Goal: Transaction & Acquisition: Purchase product/service

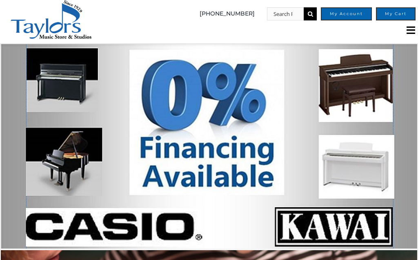
click at [288, 16] on input "Search for:" at bounding box center [285, 13] width 37 height 13
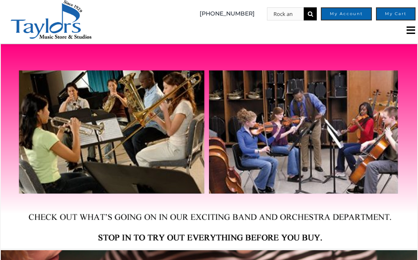
type input "Rock and roll sheet"
click at [311, 13] on input "" at bounding box center [310, 13] width 13 height 13
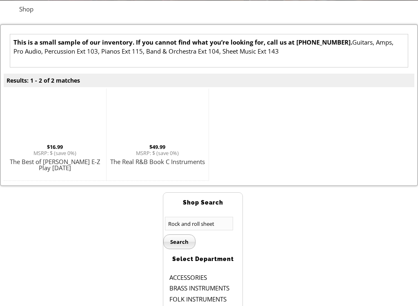
scroll to position [145, 0]
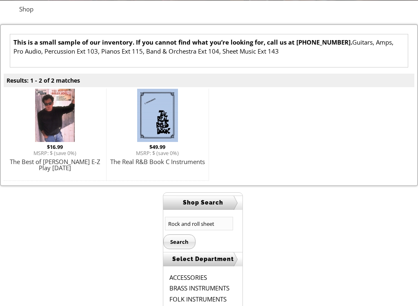
click at [158, 117] on img at bounding box center [157, 115] width 41 height 53
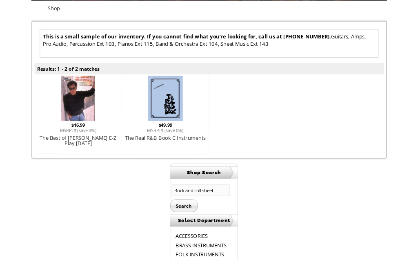
scroll to position [168, 0]
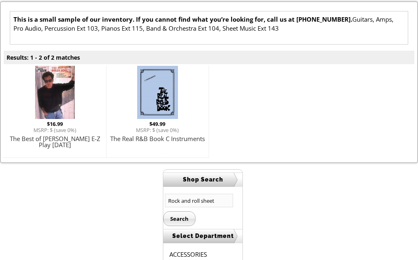
click at [219, 203] on input "Rock and roll sheet" at bounding box center [199, 200] width 68 height 13
type input "R"
type input "50’s, 60’s sheet"
click at [179, 218] on input "Search" at bounding box center [179, 218] width 32 height 15
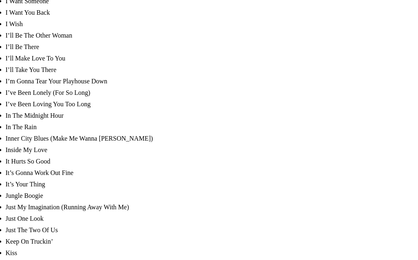
scroll to position [1971, 0]
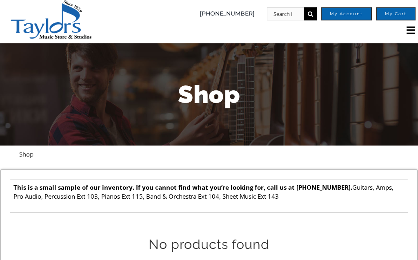
click at [288, 14] on input "Search for:" at bounding box center [285, 13] width 37 height 13
type input "Rock and roll song sheet"
click at [311, 14] on input "" at bounding box center [310, 13] width 13 height 13
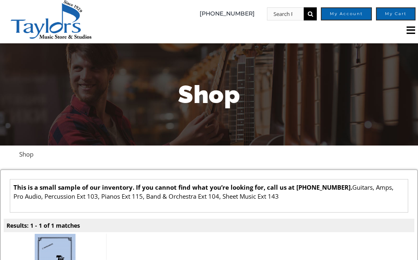
click at [291, 15] on input "Search for:" at bounding box center [285, 13] width 37 height 13
type input "Sheet music"
click at [311, 14] on input "" at bounding box center [310, 13] width 13 height 13
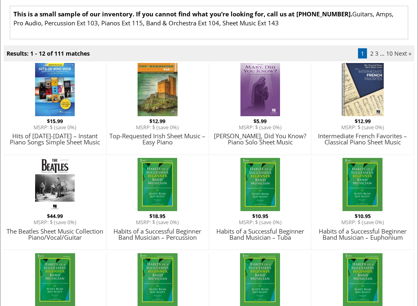
scroll to position [173, 0]
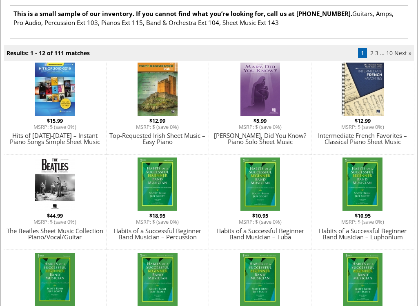
click at [401, 50] on link "Next »" at bounding box center [403, 53] width 17 height 8
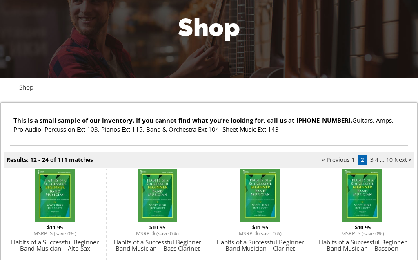
scroll to position [66, 0]
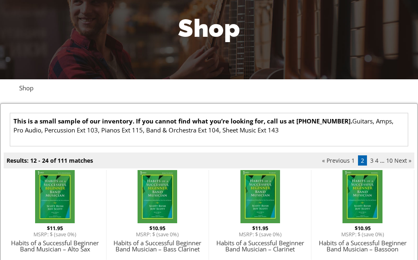
click at [396, 159] on link "Next »" at bounding box center [403, 161] width 17 height 8
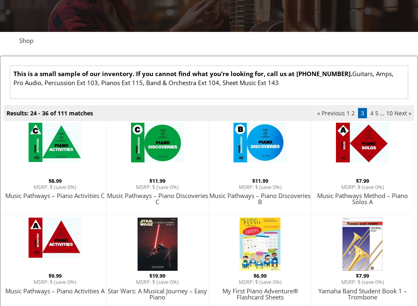
scroll to position [110, 0]
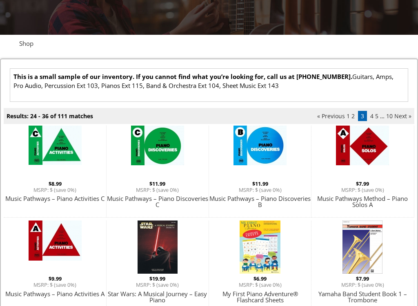
click at [400, 113] on link "Next »" at bounding box center [403, 116] width 17 height 8
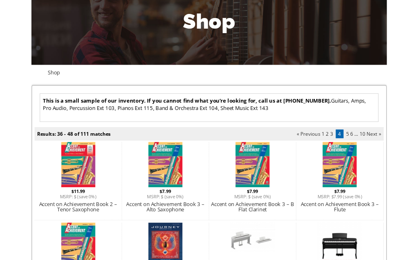
scroll to position [67, 0]
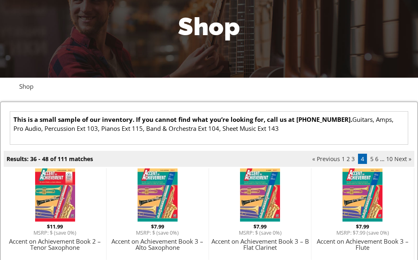
click at [398, 160] on link "Next »" at bounding box center [403, 159] width 17 height 8
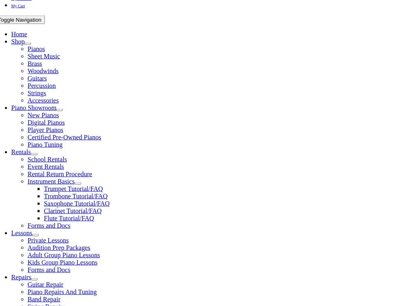
scroll to position [139, 0]
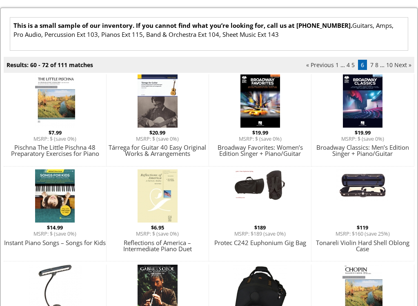
scroll to position [161, 0]
click at [398, 62] on link "Next »" at bounding box center [403, 65] width 17 height 8
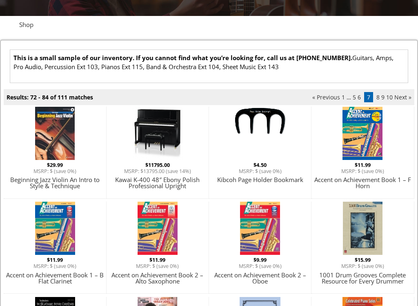
scroll to position [133, 0]
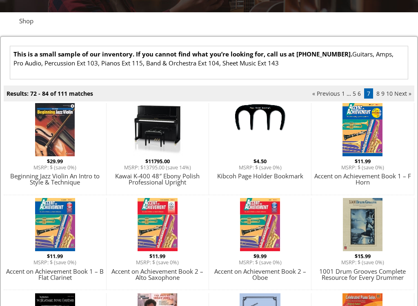
click at [399, 94] on link "Next »" at bounding box center [403, 94] width 17 height 8
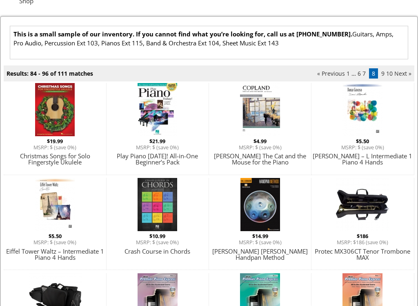
scroll to position [154, 0]
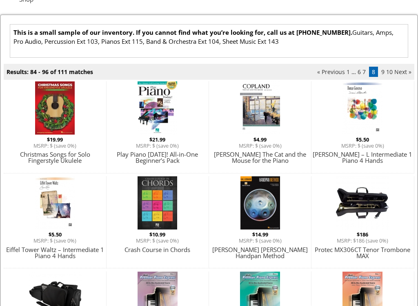
click at [400, 72] on link "Next »" at bounding box center [403, 72] width 17 height 8
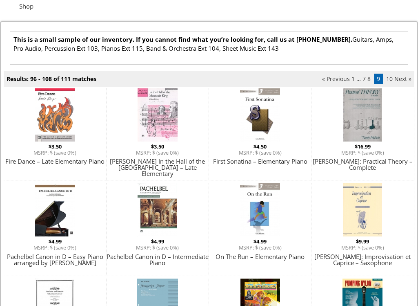
scroll to position [152, 0]
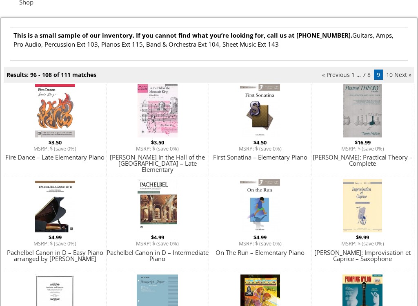
click at [395, 73] on link "Next »" at bounding box center [403, 75] width 17 height 8
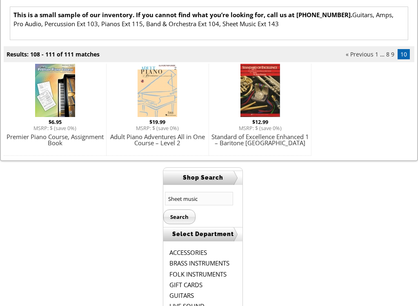
scroll to position [173, 0]
click at [206, 200] on input "Sheet music" at bounding box center [199, 197] width 68 height 13
type input "Sheet music fifty"
click at [179, 216] on input "Search" at bounding box center [179, 216] width 32 height 15
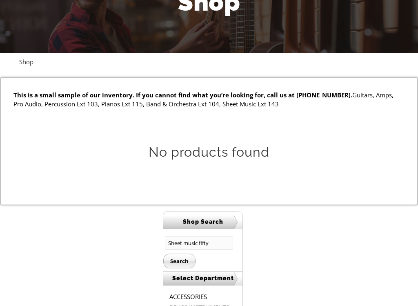
scroll to position [92, 0]
click at [220, 244] on input "Sheet music fifty" at bounding box center [199, 242] width 68 height 13
type input "Sheet music rock and roll"
click at [179, 258] on input "Search" at bounding box center [179, 260] width 32 height 15
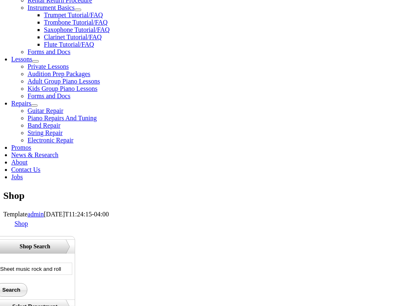
scroll to position [322, 0]
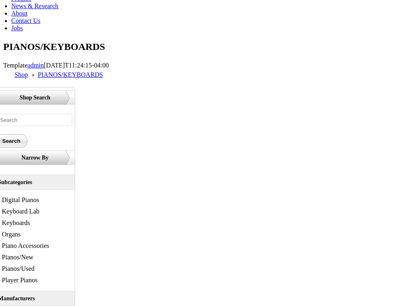
scroll to position [471, 0]
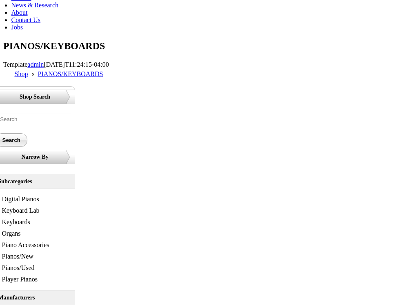
click at [72, 113] on input "text" at bounding box center [34, 119] width 75 height 12
type input "Piano sheet music"
click at [27, 133] on input "Search" at bounding box center [12, 139] width 32 height 13
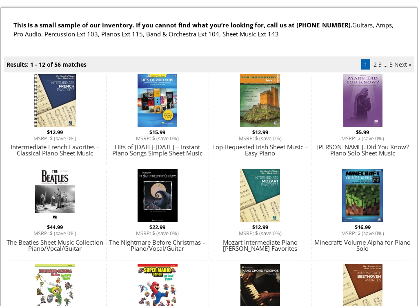
scroll to position [134, 0]
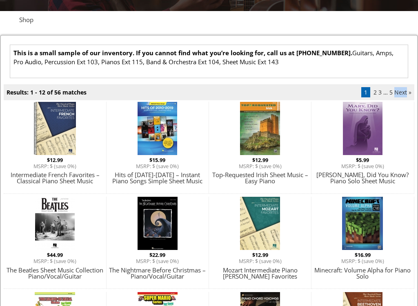
click at [376, 93] on link "2" at bounding box center [375, 92] width 3 height 8
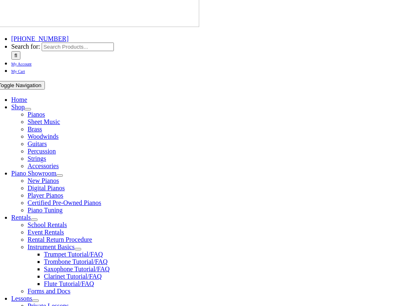
scroll to position [87, 0]
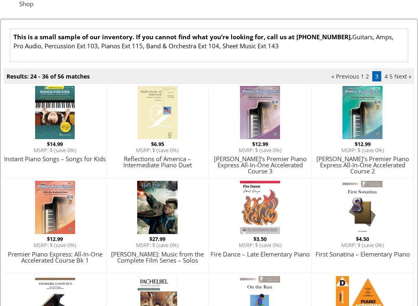
scroll to position [152, 0]
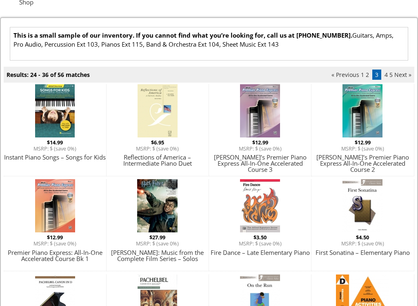
click at [386, 72] on link "4" at bounding box center [386, 75] width 3 height 8
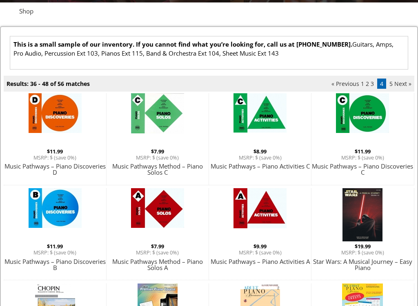
scroll to position [145, 0]
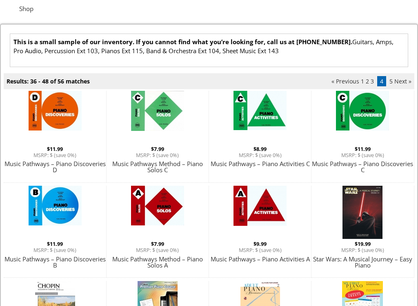
click at [393, 78] on link "5" at bounding box center [391, 81] width 3 height 8
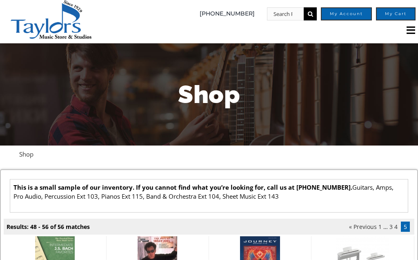
click at [381, 224] on link "1" at bounding box center [380, 227] width 3 height 8
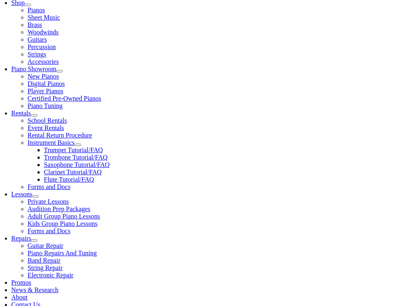
scroll to position [163, 0]
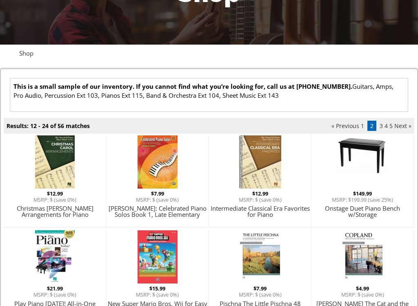
scroll to position [101, 0]
click at [381, 124] on link "3" at bounding box center [381, 126] width 3 height 8
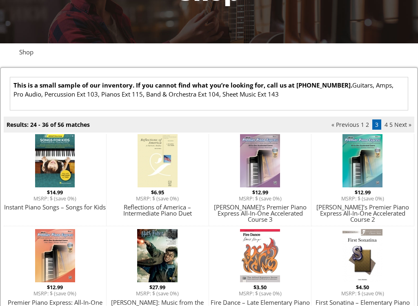
scroll to position [108, 0]
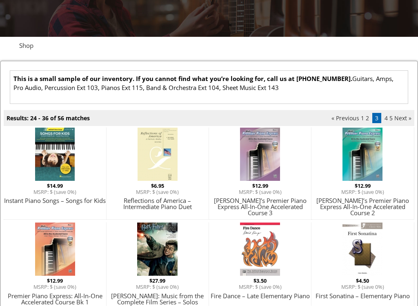
click at [387, 116] on link "4" at bounding box center [386, 118] width 3 height 8
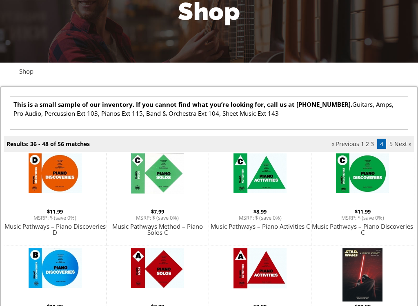
scroll to position [83, 0]
click at [391, 142] on link "5" at bounding box center [391, 144] width 3 height 8
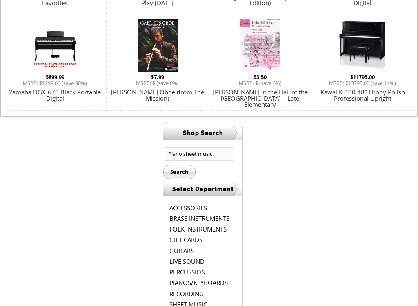
scroll to position [313, 0]
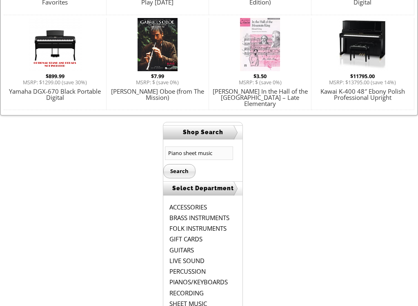
click at [219, 154] on input "Piano sheet music" at bounding box center [199, 153] width 68 height 13
type input "Piano sheet music rock & roll"
click at [179, 170] on input "Search" at bounding box center [179, 171] width 32 height 15
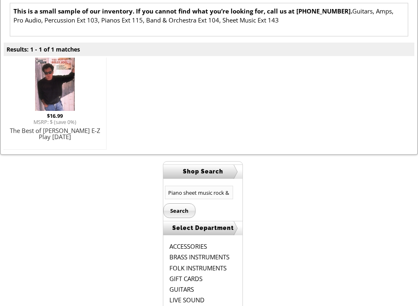
scroll to position [176, 0]
click at [214, 193] on input "Piano sheet music rock & roll" at bounding box center [199, 192] width 68 height 13
click at [212, 190] on input "rock & roll" at bounding box center [199, 192] width 68 height 13
type input "rock & roll sheet music"
click at [179, 210] on input "Search" at bounding box center [179, 210] width 32 height 15
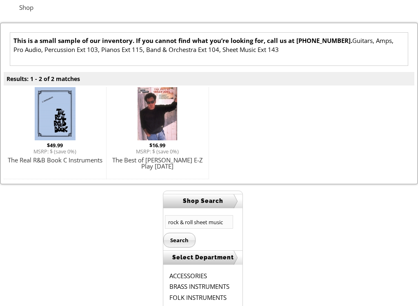
scroll to position [148, 0]
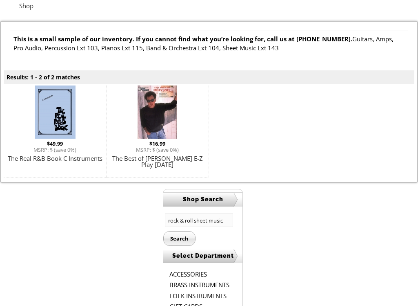
click at [57, 112] on img at bounding box center [55, 112] width 41 height 53
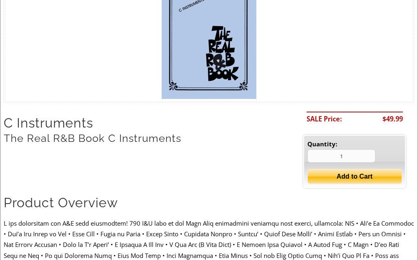
scroll to position [195, 0]
